Goal: Task Accomplishment & Management: Manage account settings

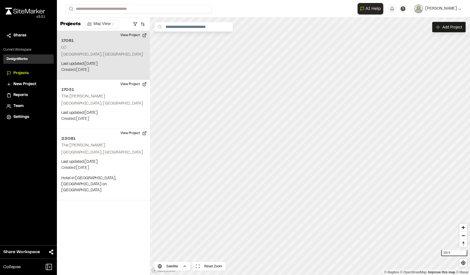
click at [89, 56] on p "[GEOGRAPHIC_DATA], [GEOGRAPHIC_DATA]" at bounding box center [103, 55] width 84 height 6
click at [185, 28] on span "Map Layers" at bounding box center [181, 27] width 21 height 6
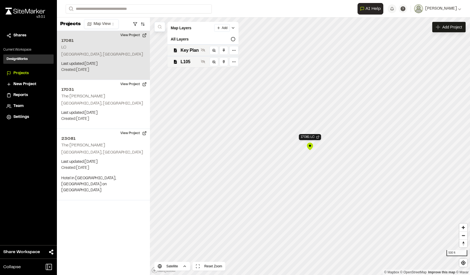
click at [20, 94] on span "Reports" at bounding box center [20, 95] width 14 height 6
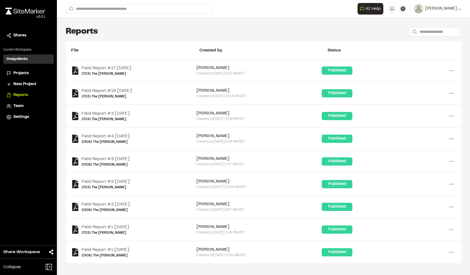
click at [144, 134] on div "Field Report #4 [DATE] 23081 The [PERSON_NAME]" at bounding box center [133, 138] width 125 height 11
click at [130, 135] on link "Field Report #4 [DATE]" at bounding box center [105, 136] width 48 height 7
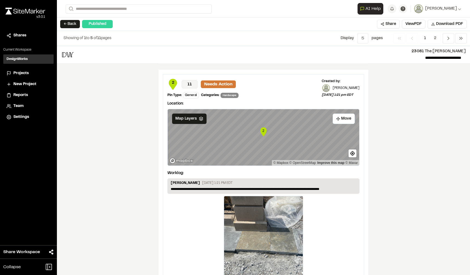
scroll to position [889, 0]
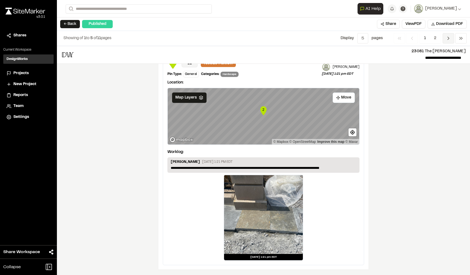
click at [447, 40] on icon "Navigation" at bounding box center [447, 38] width 5 height 5
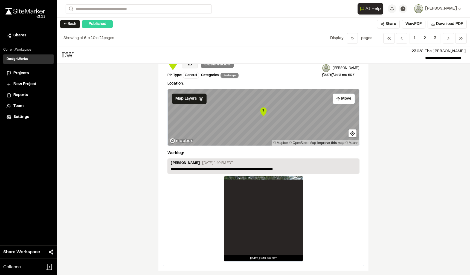
scroll to position [919, 0]
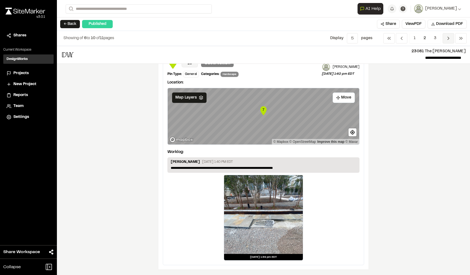
click at [450, 42] on span "Previous" at bounding box center [447, 38] width 11 height 10
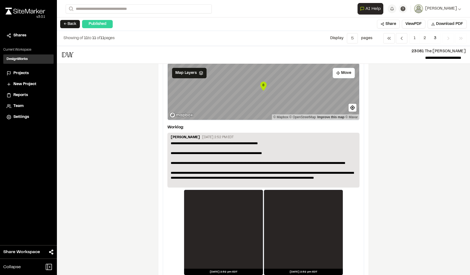
scroll to position [27, 0]
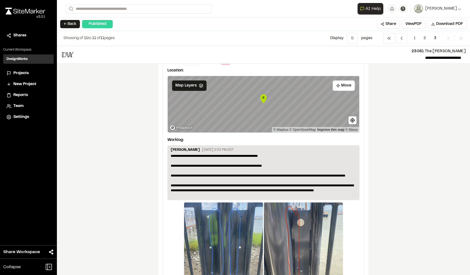
click at [295, 166] on div at bounding box center [303, 241] width 79 height 79
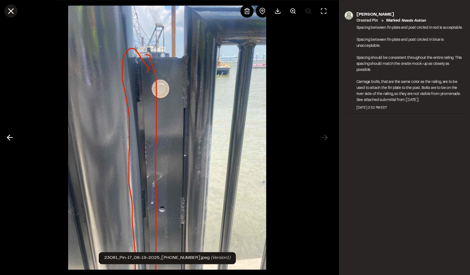
click at [16, 12] on button at bounding box center [10, 10] width 13 height 13
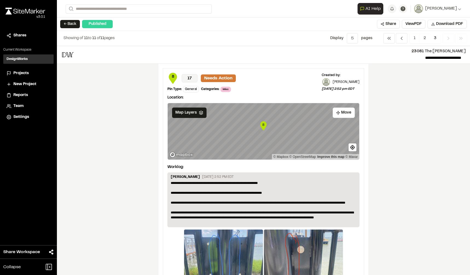
scroll to position [54, 0]
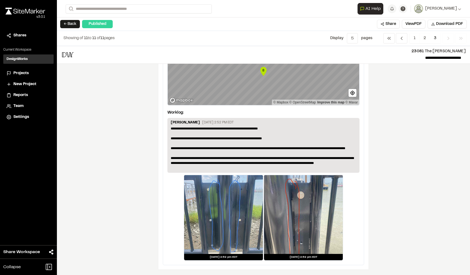
click at [228, 166] on div at bounding box center [223, 214] width 79 height 79
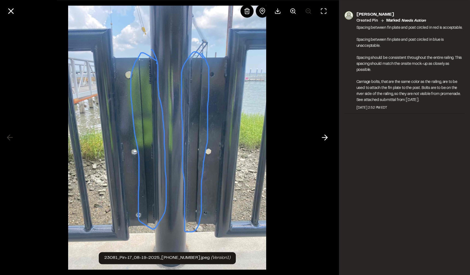
click at [328, 125] on div at bounding box center [167, 137] width 334 height 275
click at [324, 130] on div at bounding box center [167, 137] width 334 height 275
click at [325, 134] on icon at bounding box center [324, 137] width 9 height 9
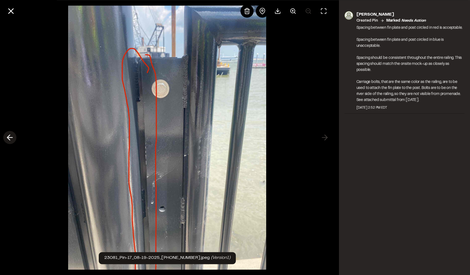
click at [14, 135] on button at bounding box center [9, 137] width 13 height 13
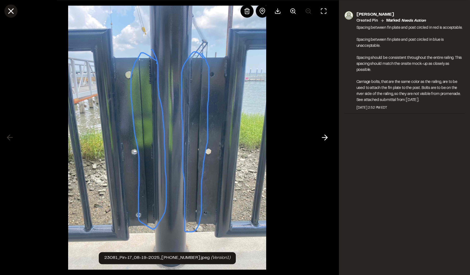
click at [16, 12] on button at bounding box center [10, 10] width 13 height 13
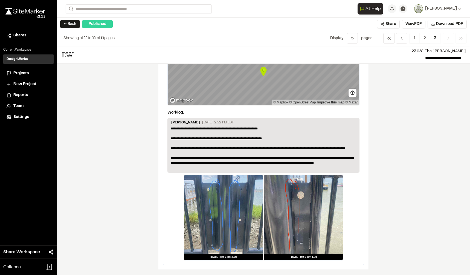
scroll to position [0, 0]
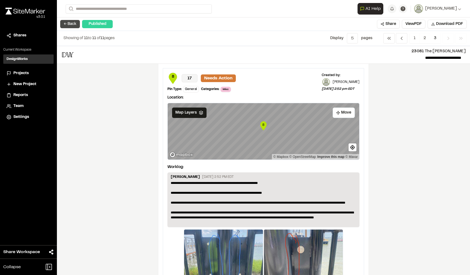
click at [64, 21] on button "← Back" at bounding box center [70, 24] width 20 height 8
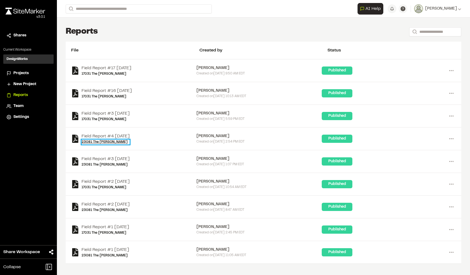
click at [130, 140] on link "23081 The [PERSON_NAME]" at bounding box center [105, 141] width 48 height 5
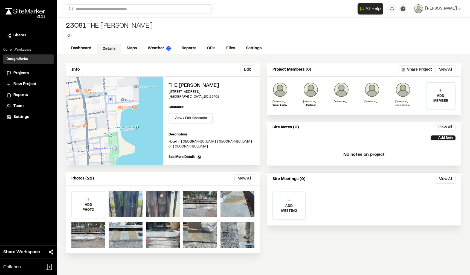
click at [321, 27] on div "23081 The [PERSON_NAME] Type Enter or comma to add tag." at bounding box center [263, 30] width 413 height 26
click at [79, 52] on link "Dashboard" at bounding box center [82, 49] width 32 height 10
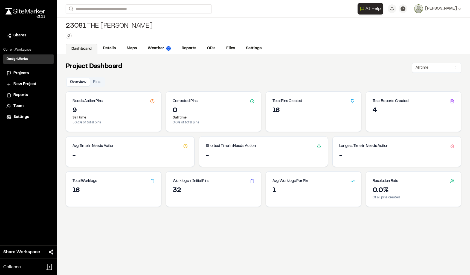
click at [33, 76] on li "Projects" at bounding box center [28, 73] width 50 height 10
click at [22, 73] on span "Projects" at bounding box center [20, 73] width 15 height 6
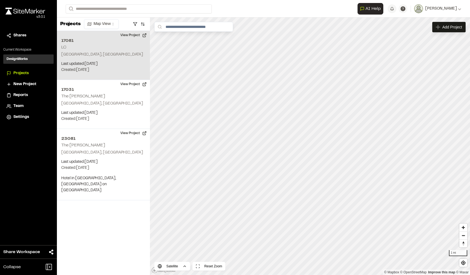
click at [108, 65] on p "Last updated: [DATE]" at bounding box center [103, 64] width 84 height 6
click at [88, 52] on p "[GEOGRAPHIC_DATA], [GEOGRAPHIC_DATA]" at bounding box center [103, 55] width 84 height 6
click at [134, 37] on button "View Project" at bounding box center [133, 35] width 33 height 9
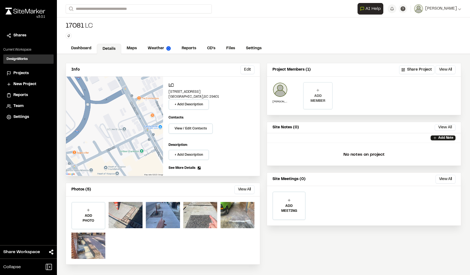
click at [309, 96] on p "ADD MEMBER" at bounding box center [317, 98] width 28 height 10
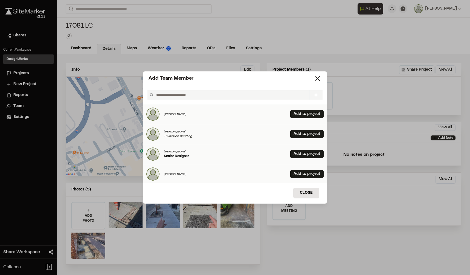
click at [215, 95] on input "text" at bounding box center [230, 94] width 153 height 9
type input "**********"
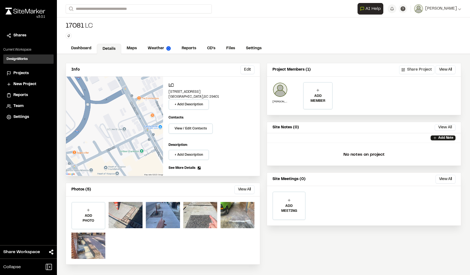
click at [420, 71] on button "Share Project" at bounding box center [416, 69] width 35 height 9
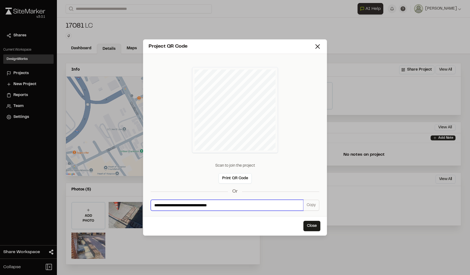
click at [262, 209] on input "**********" at bounding box center [227, 205] width 153 height 11
drag, startPoint x: 262, startPoint y: 209, endPoint x: 140, endPoint y: 210, distance: 122.5
click at [140, 210] on div "**********" at bounding box center [235, 137] width 470 height 275
